Goal: Task Accomplishment & Management: Manage account settings

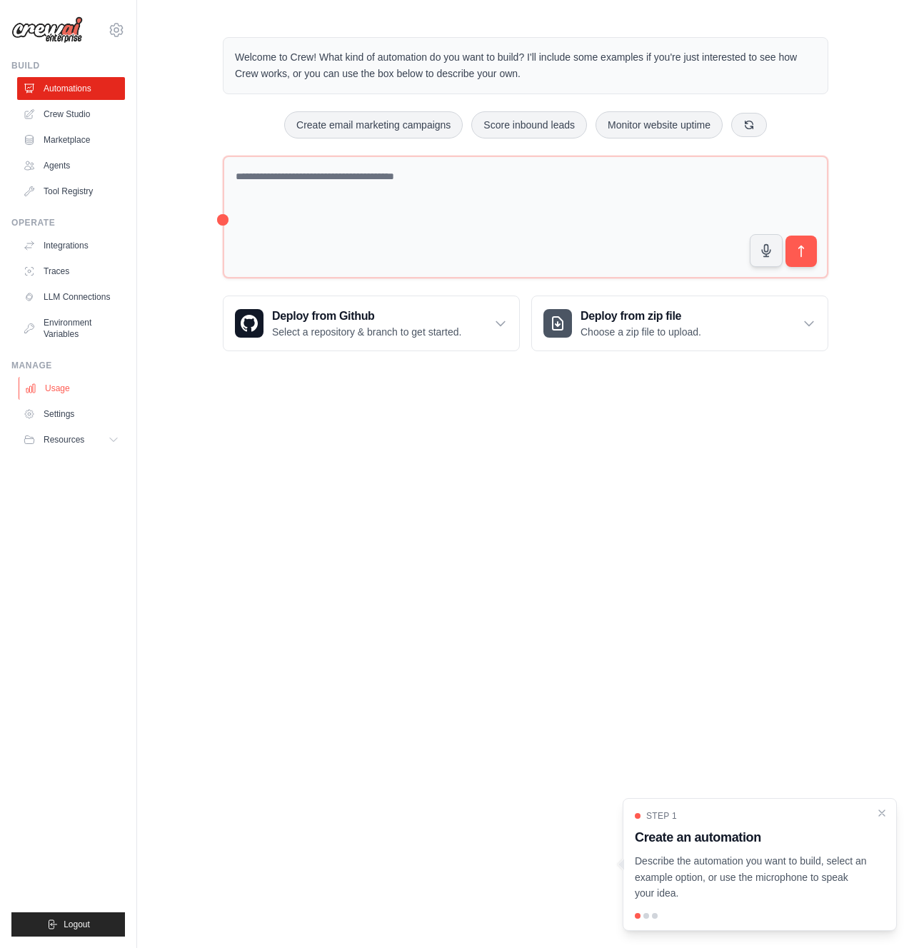
click at [67, 392] on link "Usage" at bounding box center [73, 388] width 108 height 23
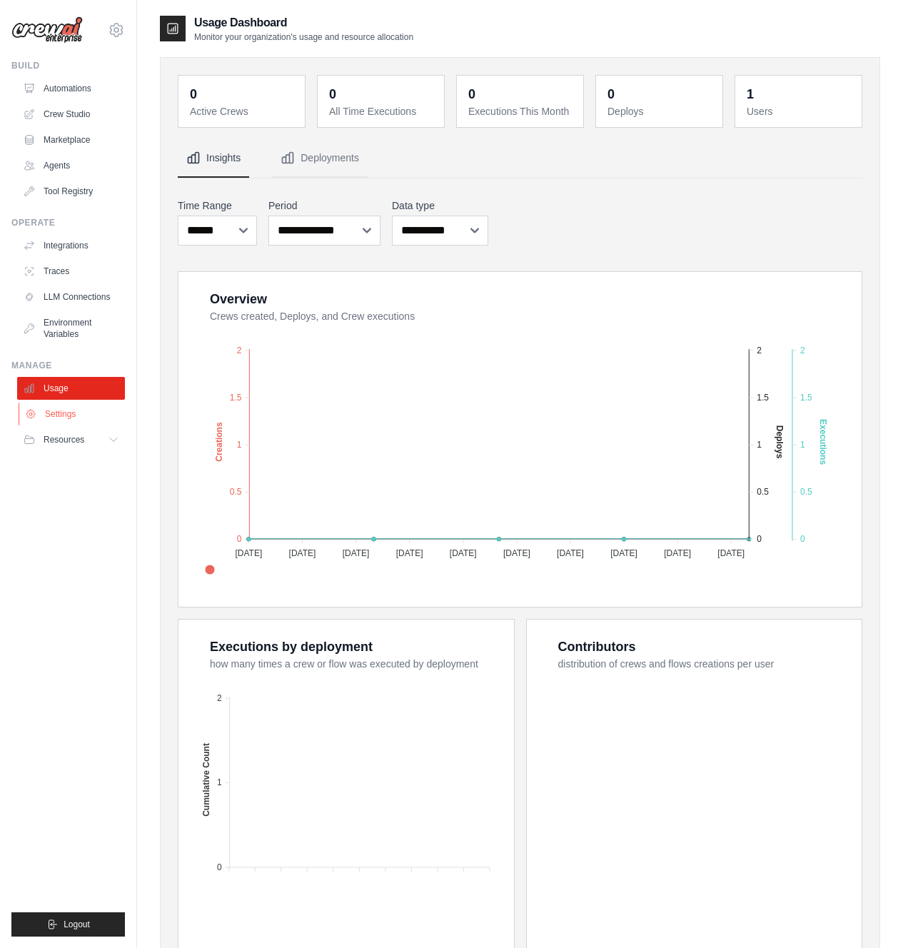
click at [64, 416] on link "Settings" at bounding box center [73, 414] width 108 height 23
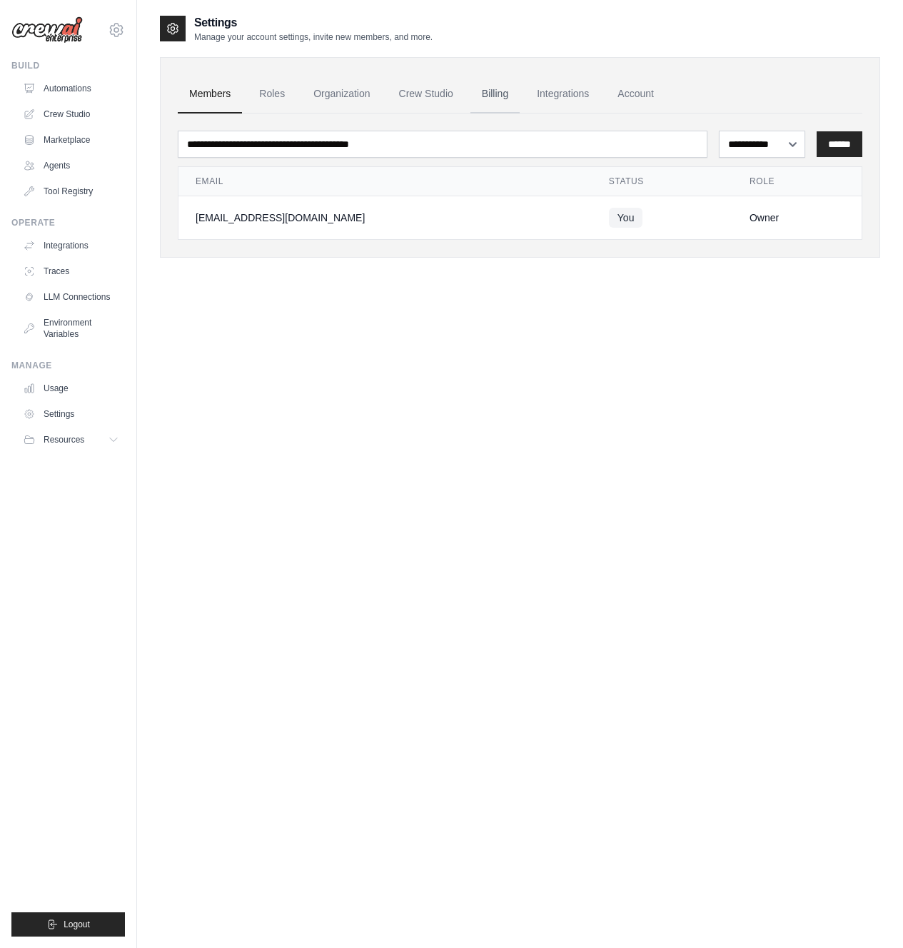
click at [495, 94] on link "Billing" at bounding box center [495, 94] width 49 height 39
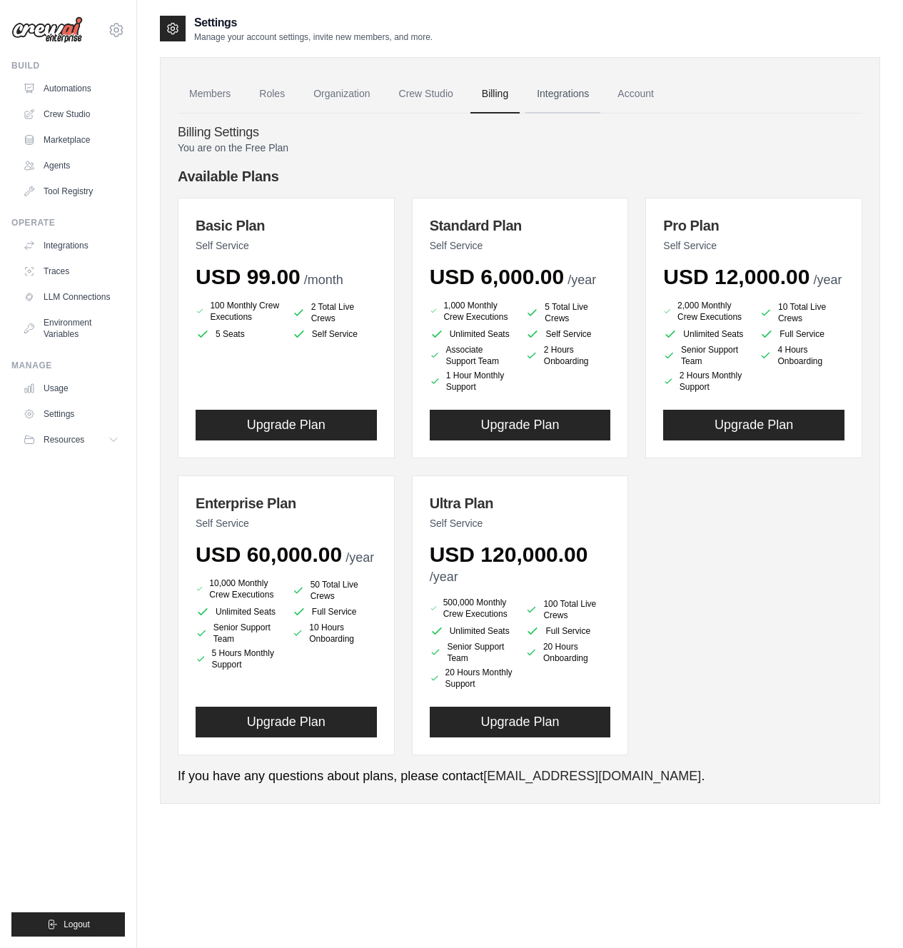
click at [544, 94] on link "Integrations" at bounding box center [563, 94] width 75 height 39
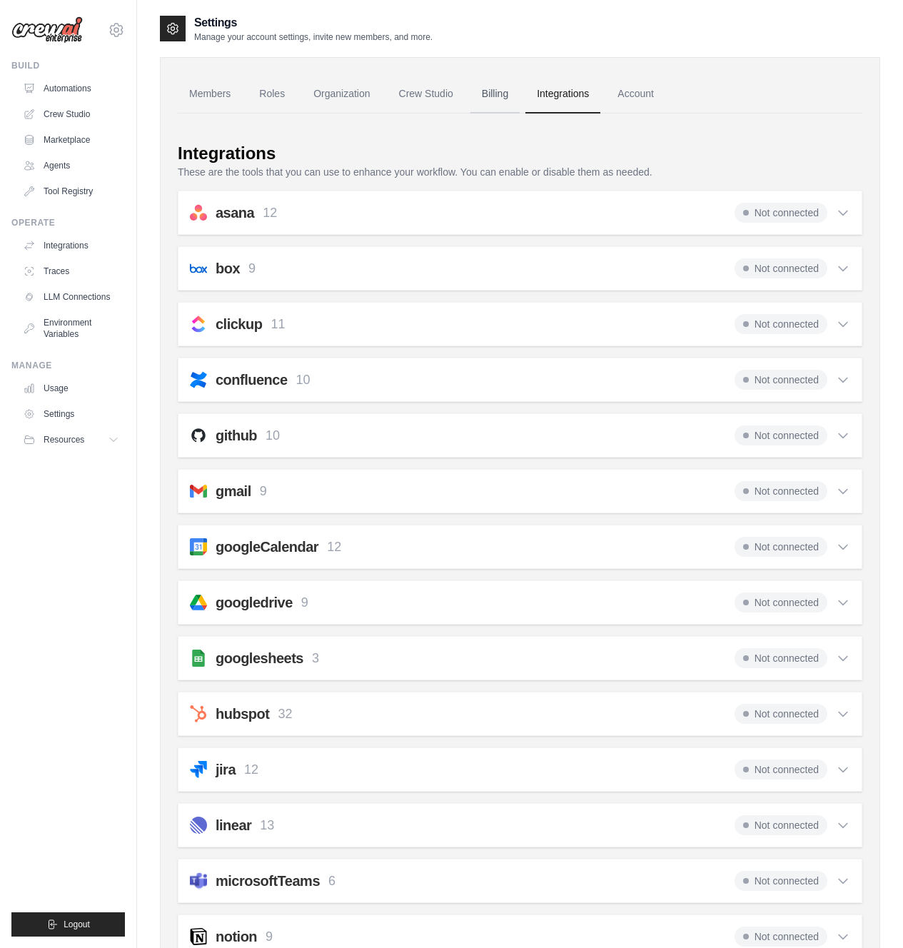
click at [486, 95] on link "Billing" at bounding box center [495, 94] width 49 height 39
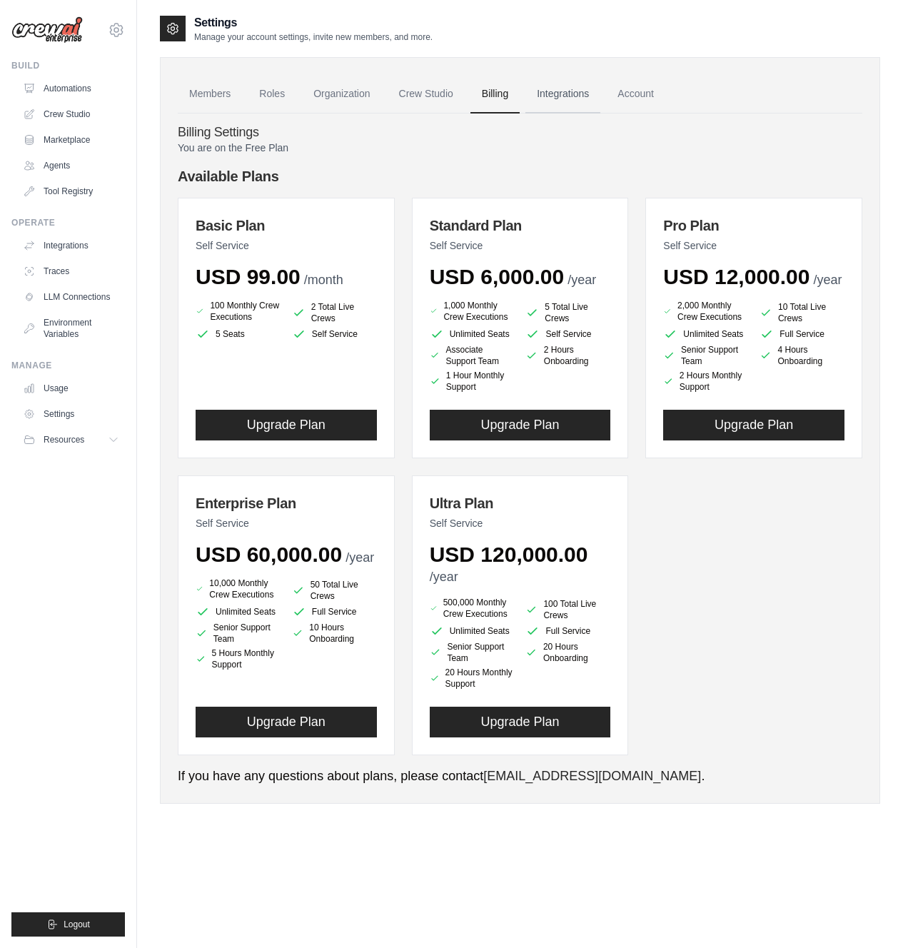
click at [555, 94] on link "Integrations" at bounding box center [563, 94] width 75 height 39
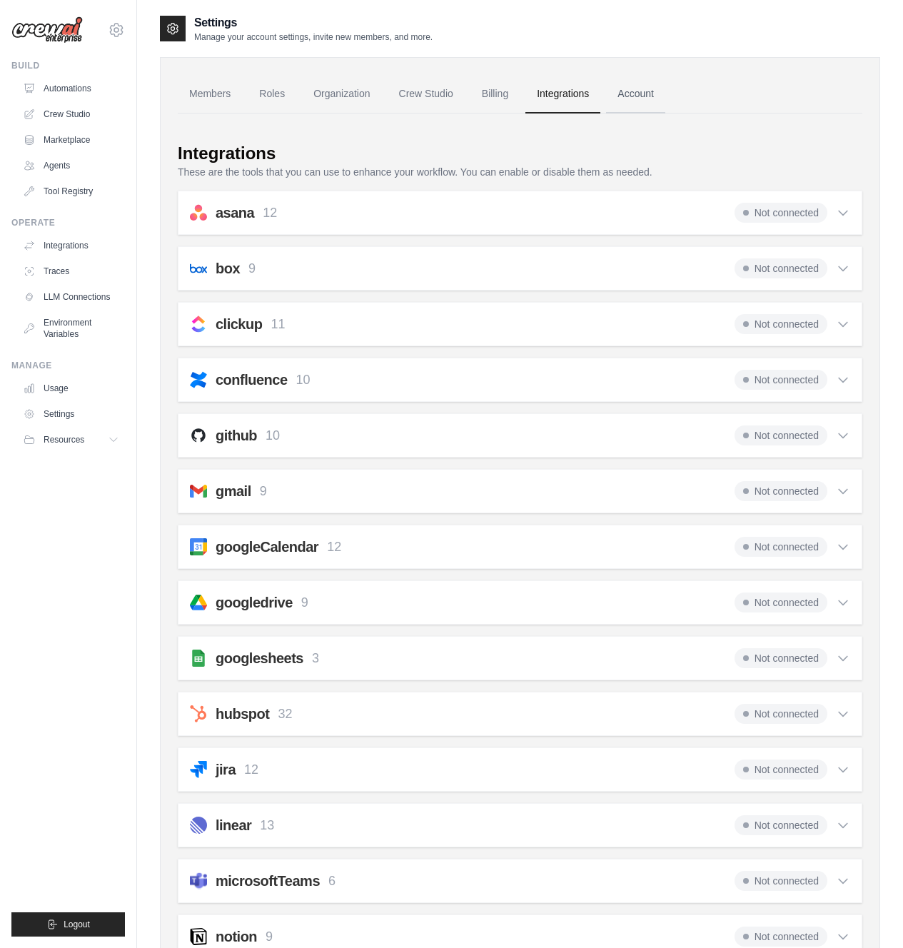
click at [648, 96] on link "Account" at bounding box center [635, 94] width 59 height 39
